Goal: Task Accomplishment & Management: Manage account settings

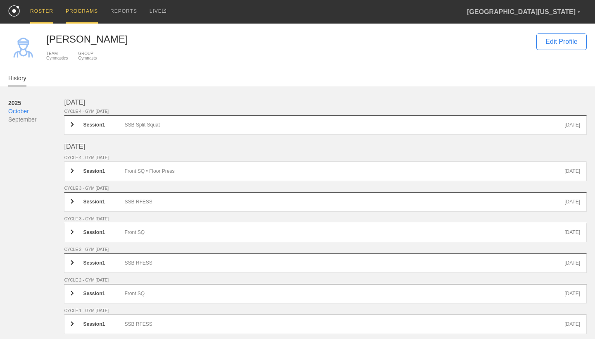
click at [77, 14] on div "PROGRAMS" at bounding box center [82, 12] width 32 height 24
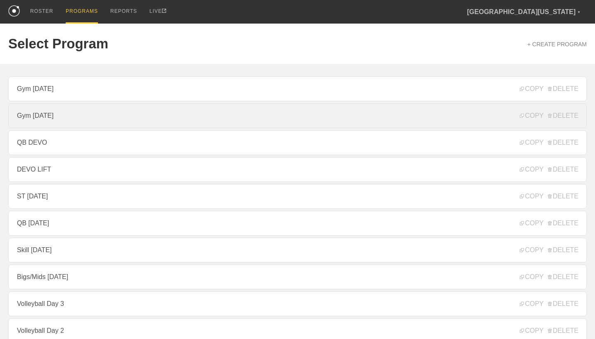
click at [79, 119] on link "Gym [DATE]" at bounding box center [297, 115] width 579 height 25
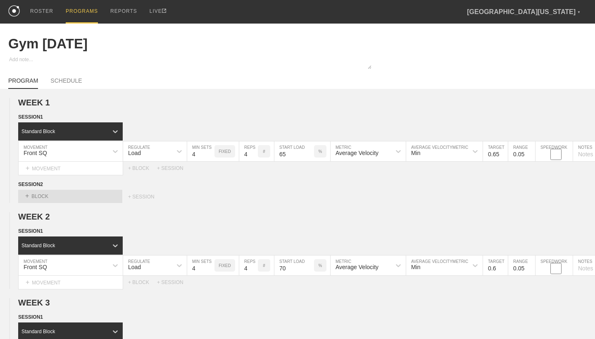
type textarea "x"
type input "Gym [DATE]"
click at [67, 73] on div "PROGRAM SCHEDULE" at bounding box center [297, 80] width 579 height 18
click at [69, 81] on link "SCHEDULE" at bounding box center [65, 83] width 31 height 12
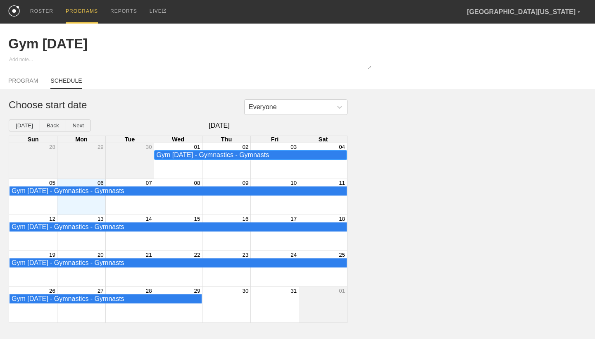
click at [260, 155] on div "Gym [DATE] - Gymnastics - Gymnasts" at bounding box center [251, 154] width 188 height 7
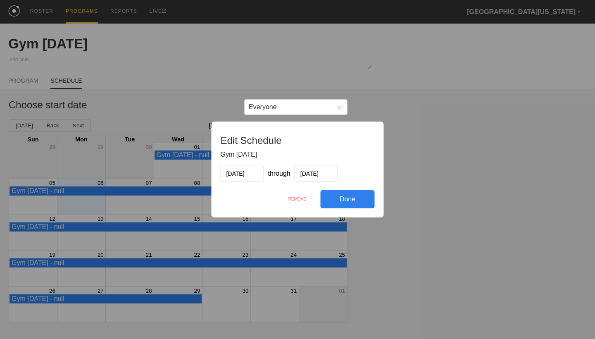
click at [298, 198] on div "REMOVE" at bounding box center [297, 199] width 46 height 18
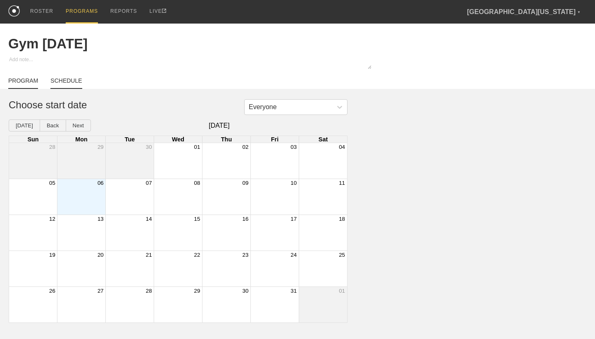
click at [29, 83] on link "PROGRAM" at bounding box center [23, 83] width 30 height 12
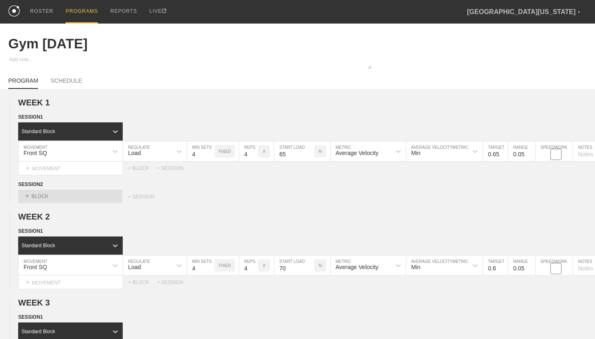
type textarea "x"
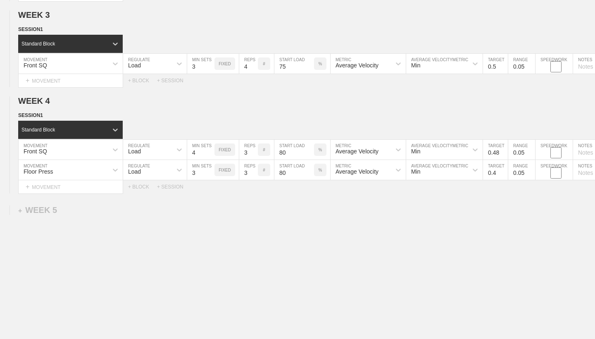
scroll to position [288, 0]
click at [49, 210] on div "+ WEEK 5" at bounding box center [37, 210] width 39 height 10
click at [42, 221] on div "+ SESSION 1" at bounding box center [34, 218] width 32 height 7
click at [45, 232] on div "+ BLOCK" at bounding box center [70, 233] width 104 height 13
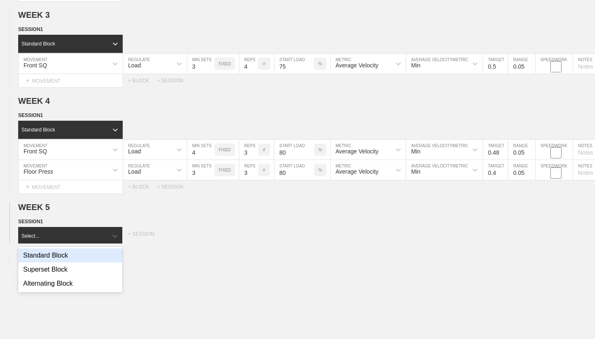
click at [51, 253] on div "Standard Block" at bounding box center [70, 255] width 104 height 14
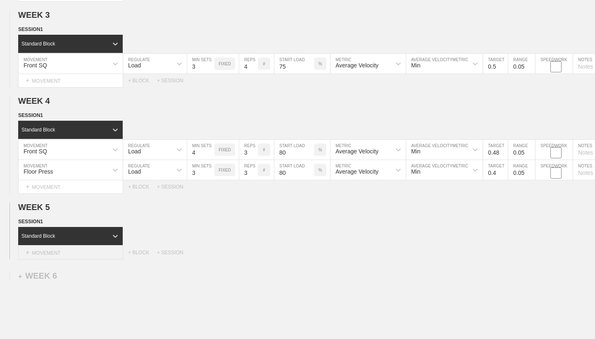
click at [67, 252] on div "+ MOVEMENT" at bounding box center [70, 253] width 105 height 14
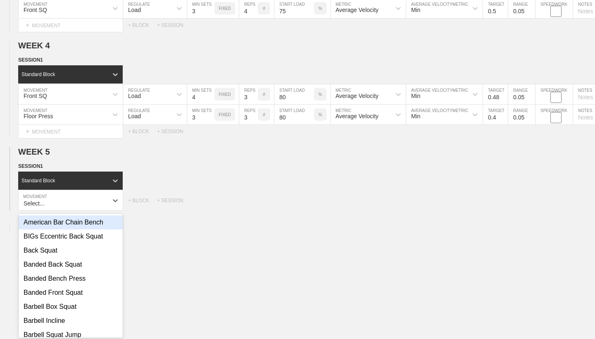
scroll to position [345, 0]
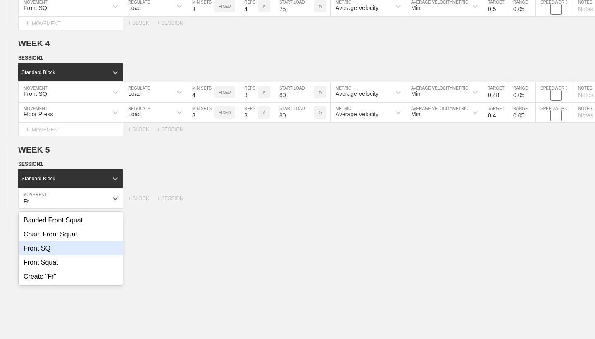
click at [91, 248] on div "Front SQ" at bounding box center [71, 248] width 104 height 14
type input "Fr"
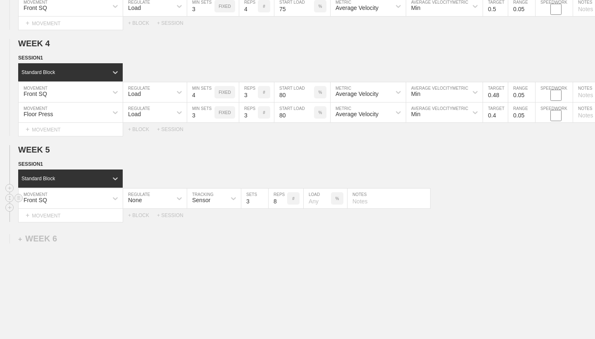
click at [255, 202] on input "3" at bounding box center [254, 199] width 27 height 20
click at [180, 199] on icon at bounding box center [179, 198] width 8 height 8
click at [170, 236] on div "Load" at bounding box center [155, 234] width 64 height 14
click at [203, 201] on input "3" at bounding box center [200, 199] width 27 height 20
type input "5"
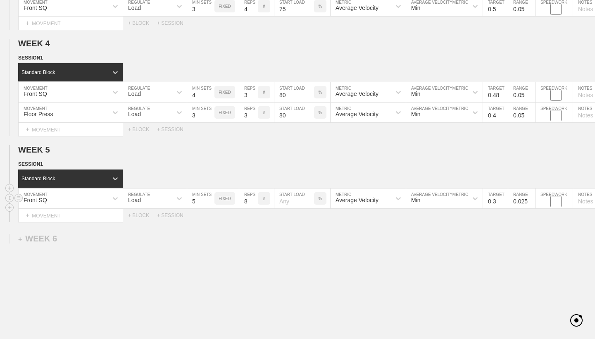
click at [249, 202] on input "8" at bounding box center [248, 199] width 19 height 20
type input "2"
click at [300, 202] on input "number" at bounding box center [294, 199] width 40 height 20
type input "83"
click at [379, 223] on div "WEEK 1 DUPLICATE DELETE SESSION 1 Standard Block DUPLICATE INSERT MOVEMENT AFTE…" at bounding box center [297, 56] width 595 height 624
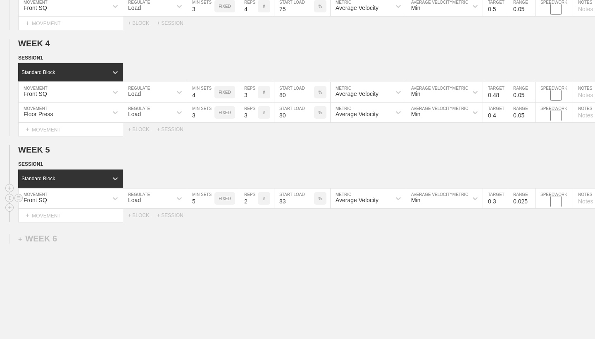
click at [499, 203] on input "0.3" at bounding box center [495, 199] width 25 height 20
type input "0.45"
click at [527, 200] on input "0.025" at bounding box center [521, 199] width 27 height 20
type input "0.05"
click at [563, 255] on div "WEEK 1 DUPLICATE DELETE SESSION 1 Standard Block DUPLICATE INSERT MOVEMENT AFTE…" at bounding box center [297, 56] width 595 height 624
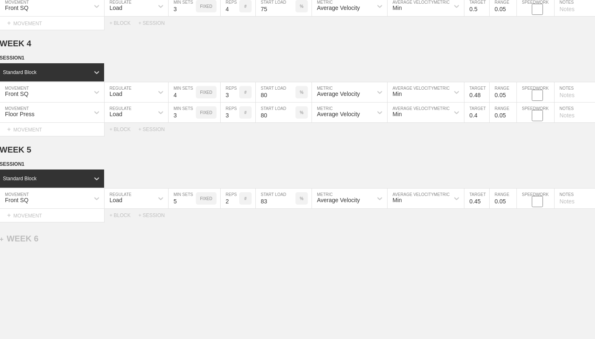
scroll to position [0, 16]
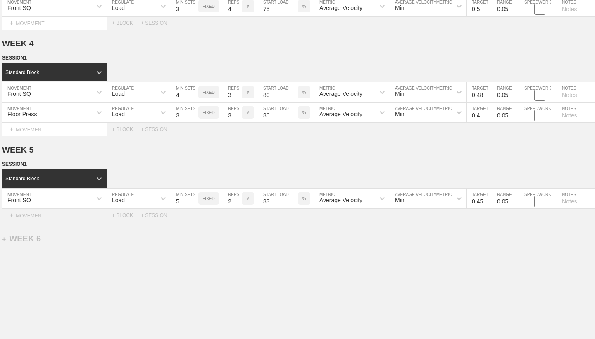
click at [79, 213] on div "+ MOVEMENT" at bounding box center [54, 216] width 105 height 14
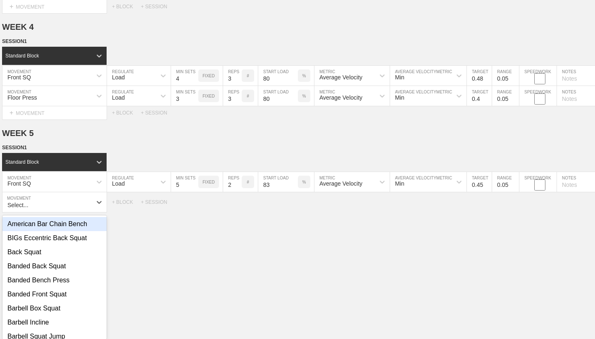
scroll to position [365, 0]
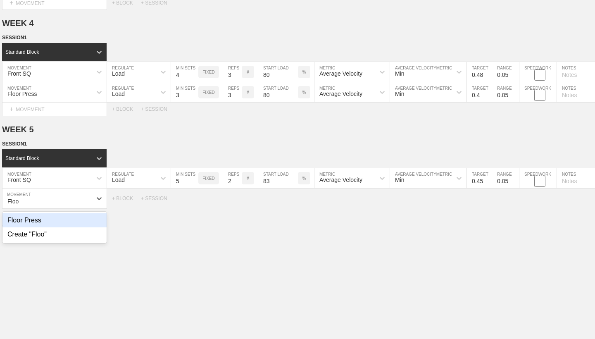
click at [74, 222] on div "Floor Press" at bounding box center [54, 220] width 104 height 14
type input "Floo"
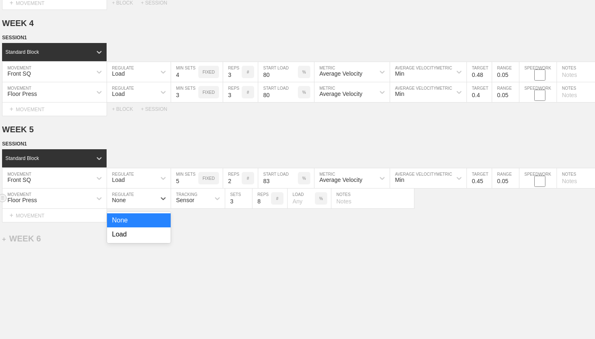
click at [154, 196] on div "None" at bounding box center [131, 198] width 49 height 14
click at [146, 235] on div "Load" at bounding box center [139, 234] width 64 height 14
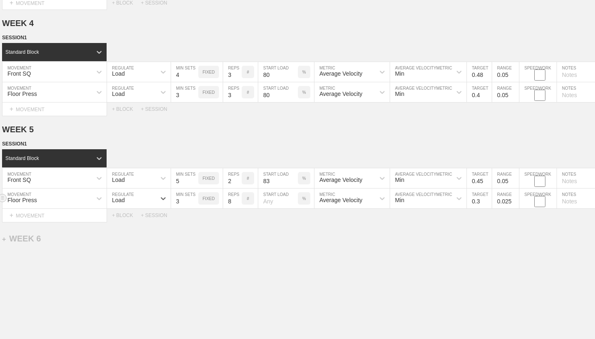
click at [512, 202] on input "0.025" at bounding box center [505, 199] width 27 height 20
type input "0.05"
click at [481, 200] on input "0.3" at bounding box center [479, 199] width 25 height 20
type input "0.35"
click at [506, 243] on div "WEEK 1 DUPLICATE DELETE SESSION 1 Standard Block DUPLICATE INSERT MOVEMENT AFTE…" at bounding box center [297, 45] width 595 height 644
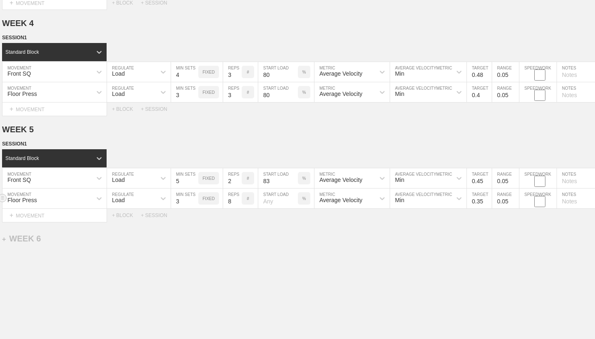
click at [189, 202] on input "3" at bounding box center [184, 199] width 27 height 20
type input "4"
click at [234, 200] on input "8" at bounding box center [232, 199] width 19 height 20
type input "3"
click at [279, 203] on input "number" at bounding box center [278, 199] width 40 height 20
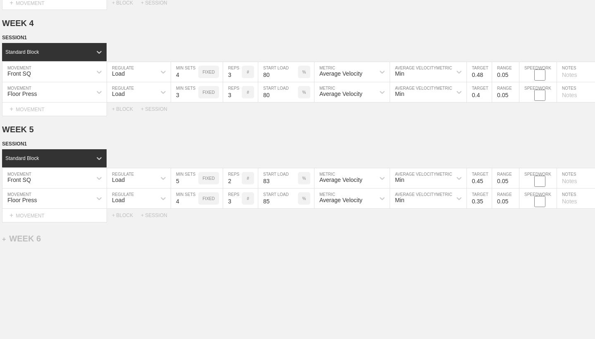
type input "85"
click at [341, 249] on div "WEEK 1 DUPLICATE DELETE SESSION 1 Standard Block DUPLICATE INSERT MOVEMENT AFTE…" at bounding box center [297, 45] width 595 height 644
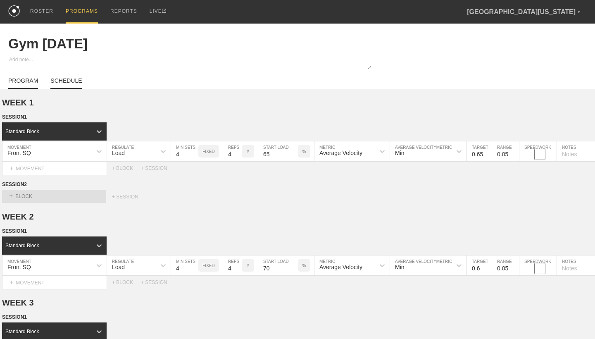
scroll to position [0, 0]
click at [67, 80] on link "SCHEDULE" at bounding box center [65, 83] width 31 height 12
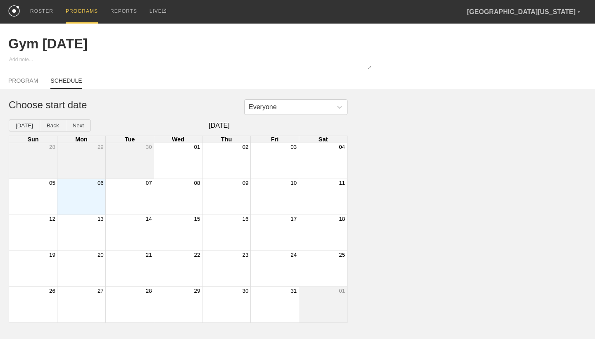
click at [93, 192] on div "Month View" at bounding box center [81, 197] width 48 height 36
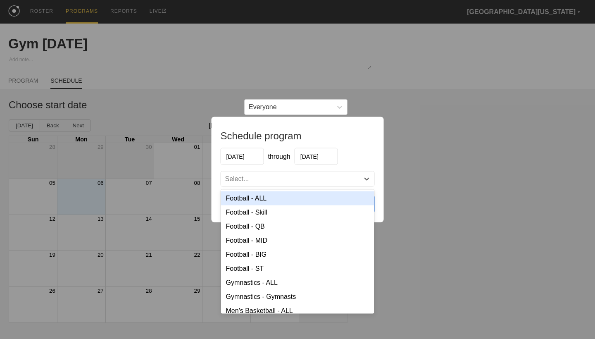
click at [251, 181] on div "Select..." at bounding box center [290, 179] width 138 height 8
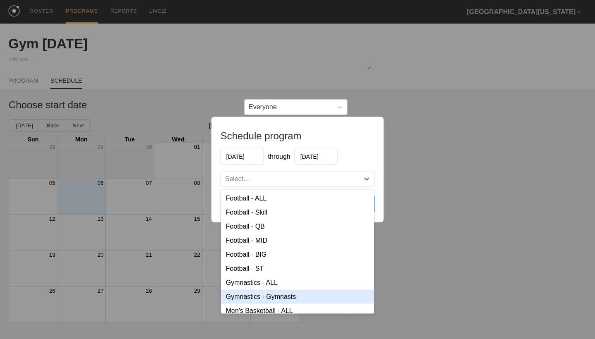
click at [282, 297] on div "Gymnastics - Gymnasts" at bounding box center [297, 297] width 153 height 14
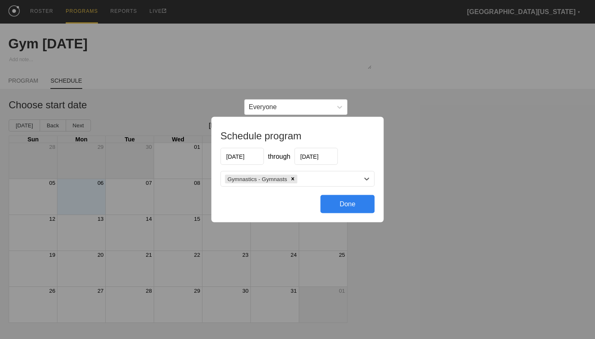
click at [353, 206] on div "Done" at bounding box center [348, 204] width 54 height 18
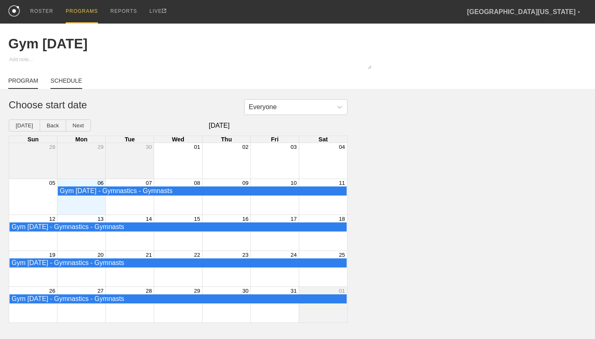
click at [31, 78] on link "PROGRAM" at bounding box center [23, 83] width 30 height 12
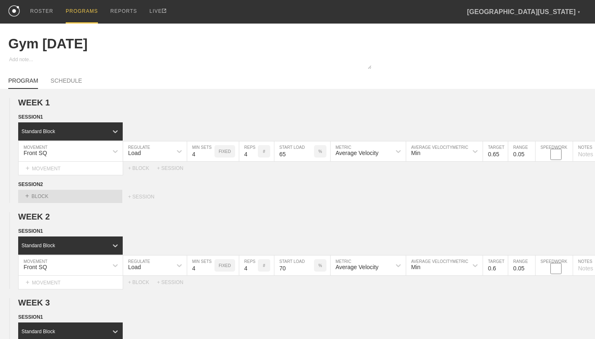
type textarea "x"
click at [40, 12] on div "ROSTER" at bounding box center [41, 12] width 23 height 24
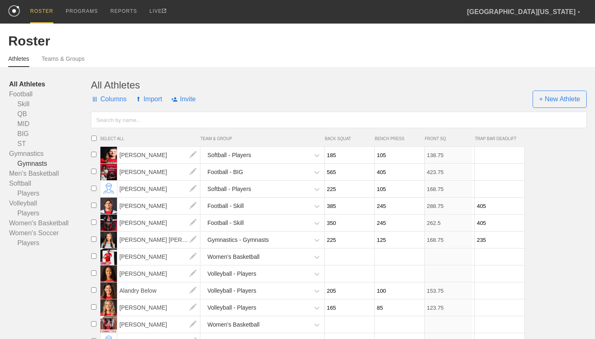
click at [33, 162] on link "Gymnasts" at bounding box center [50, 164] width 82 height 10
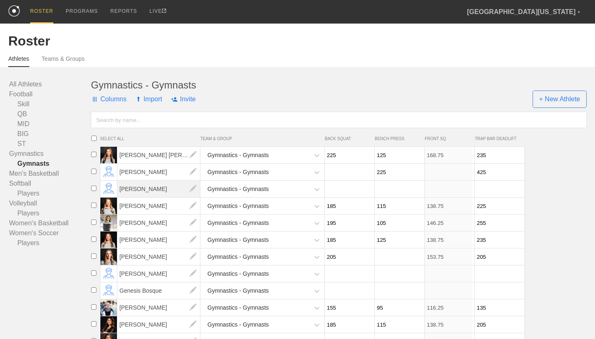
click at [143, 186] on span "[PERSON_NAME]" at bounding box center [158, 189] width 83 height 17
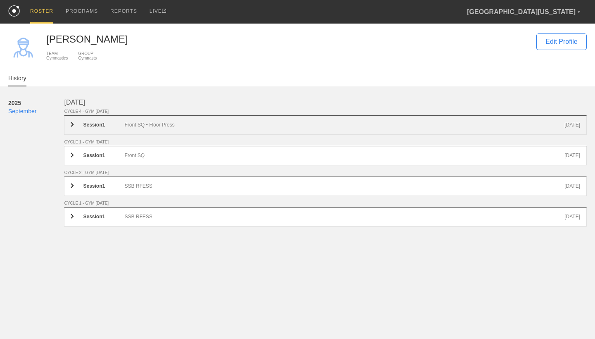
click at [136, 123] on div "Front SQ • Floor Press" at bounding box center [344, 125] width 440 height 6
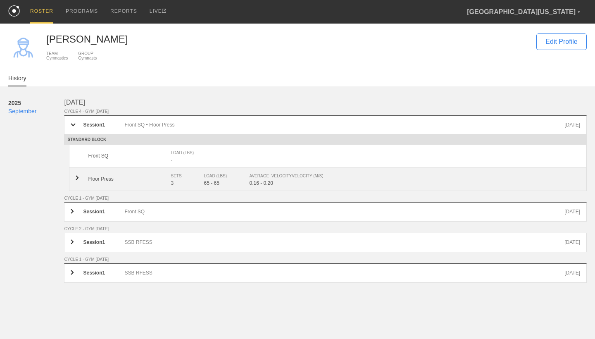
click at [160, 184] on div "Floor Press SETS 3 LOAD (LBS) 65 - 65 AVERAGE_VELOCITY VELOCITY (M/S) 0.16 - 0.…" at bounding box center [328, 179] width 518 height 23
